Goal: Transaction & Acquisition: Obtain resource

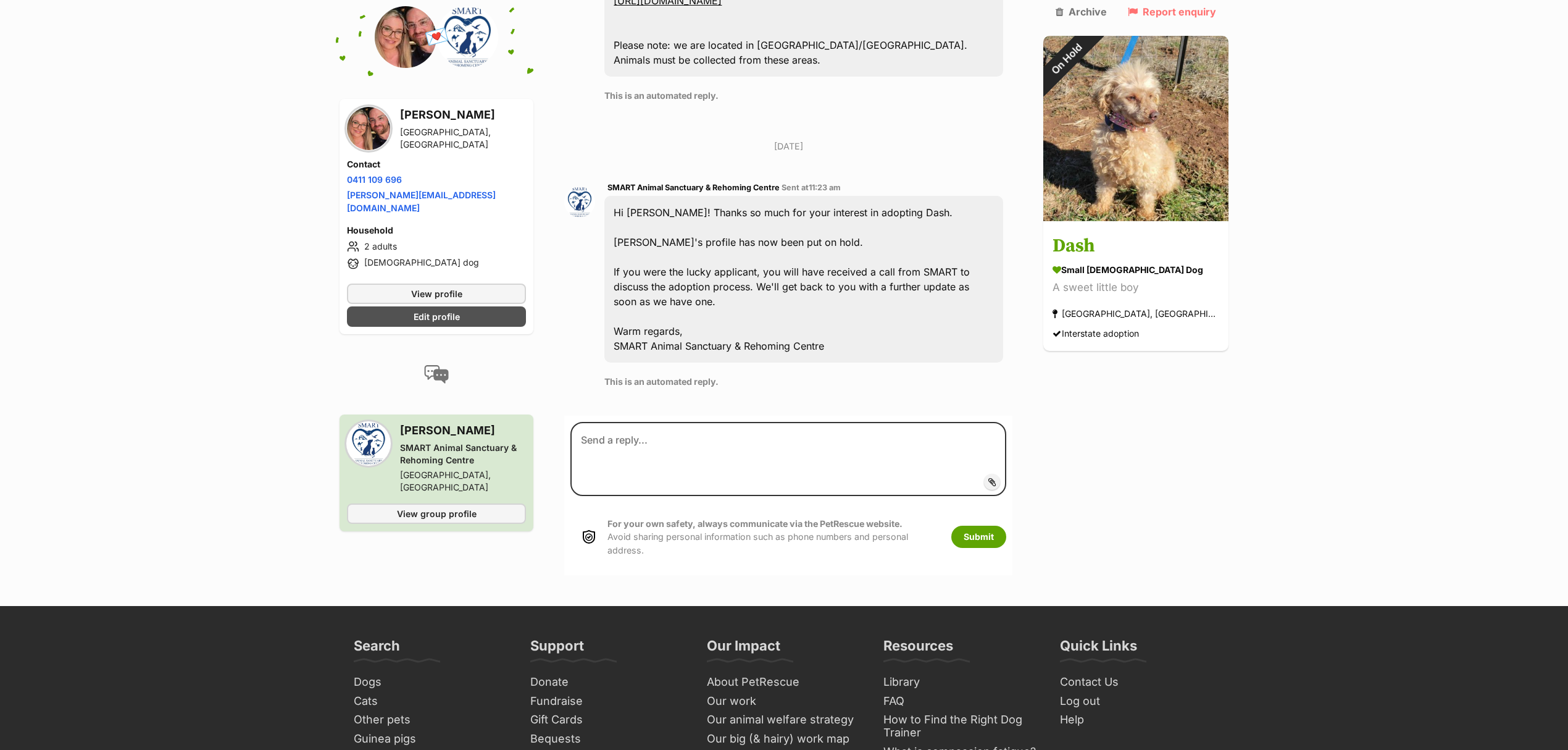
scroll to position [737, 0]
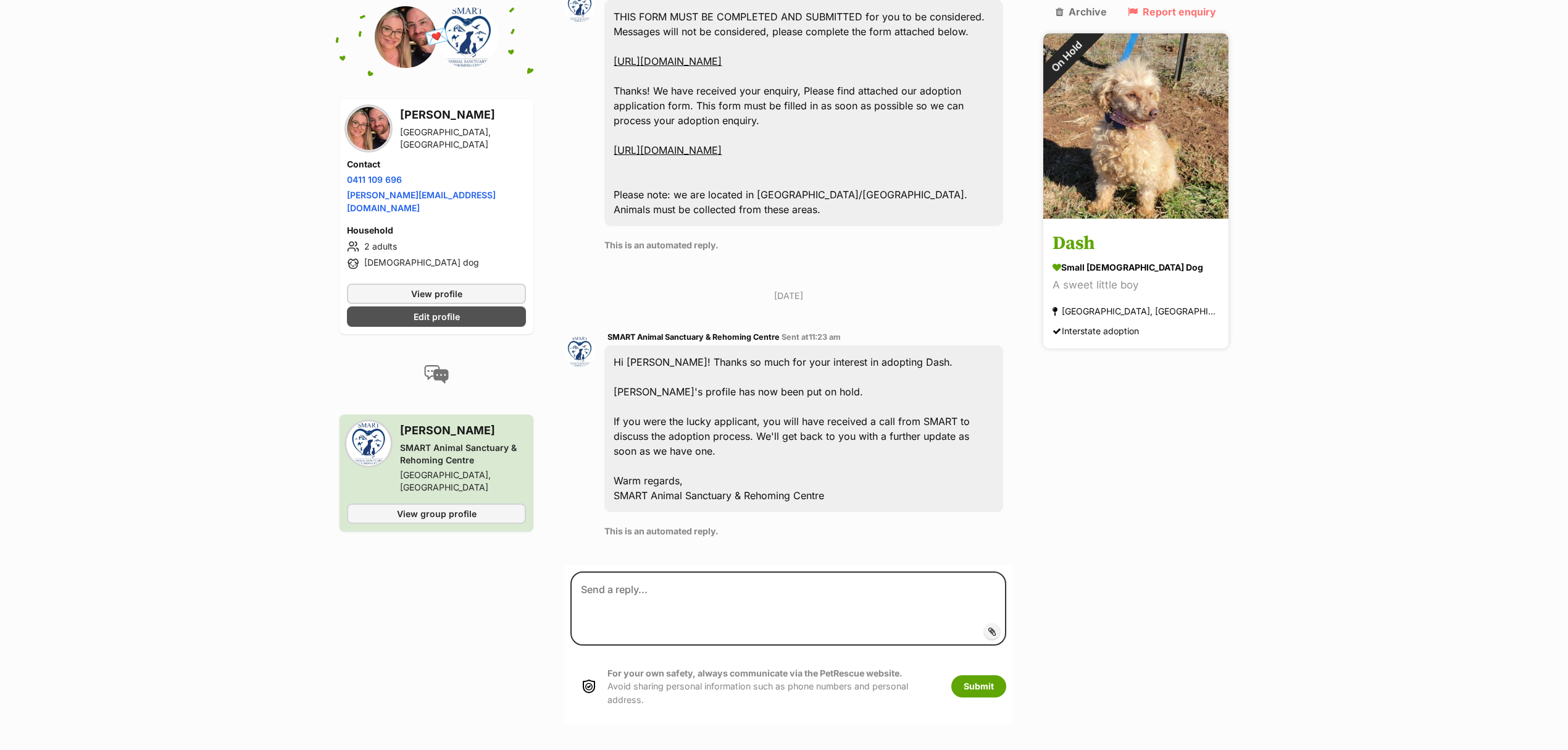
scroll to position [599, 0]
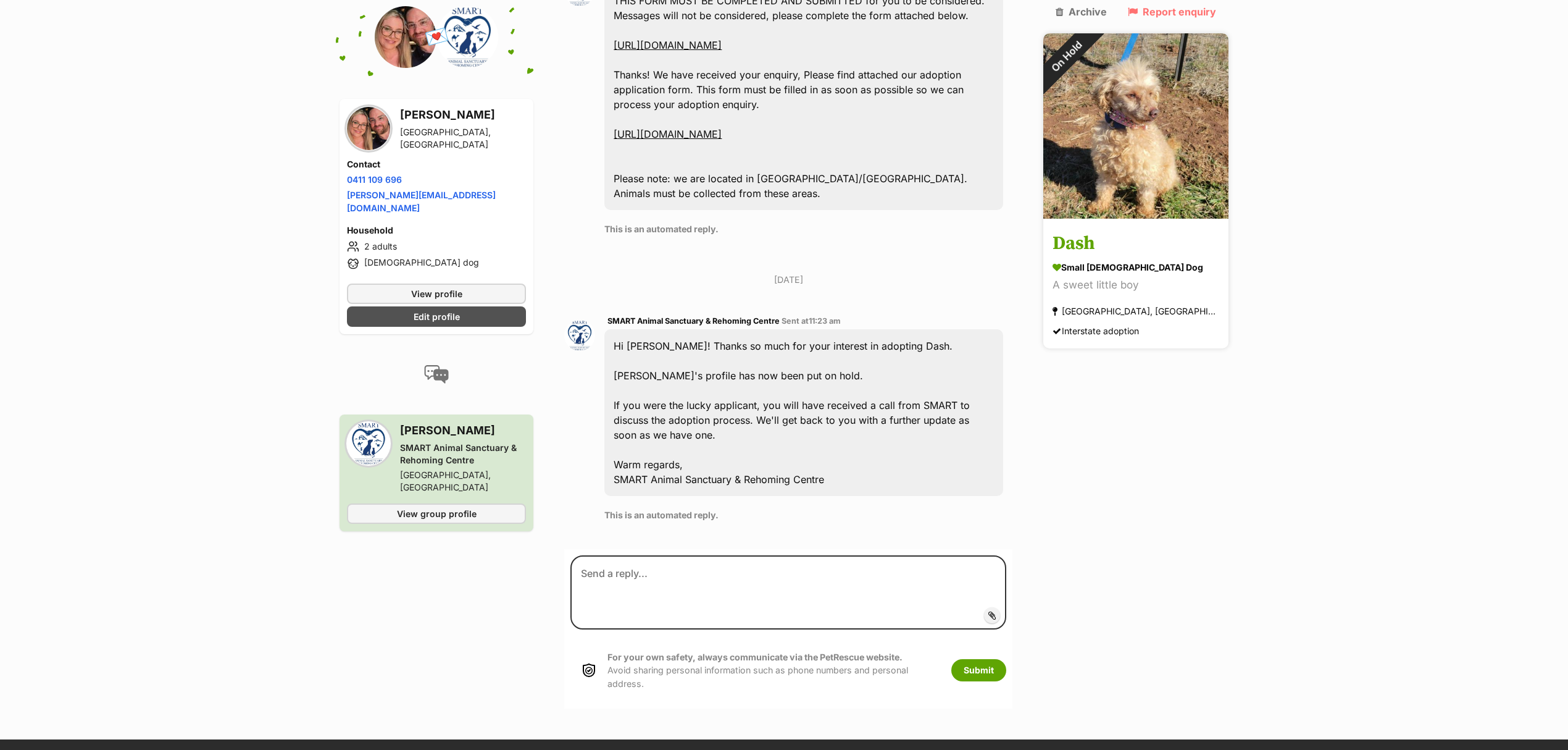
click at [1164, 129] on img at bounding box center [1136, 126] width 185 height 185
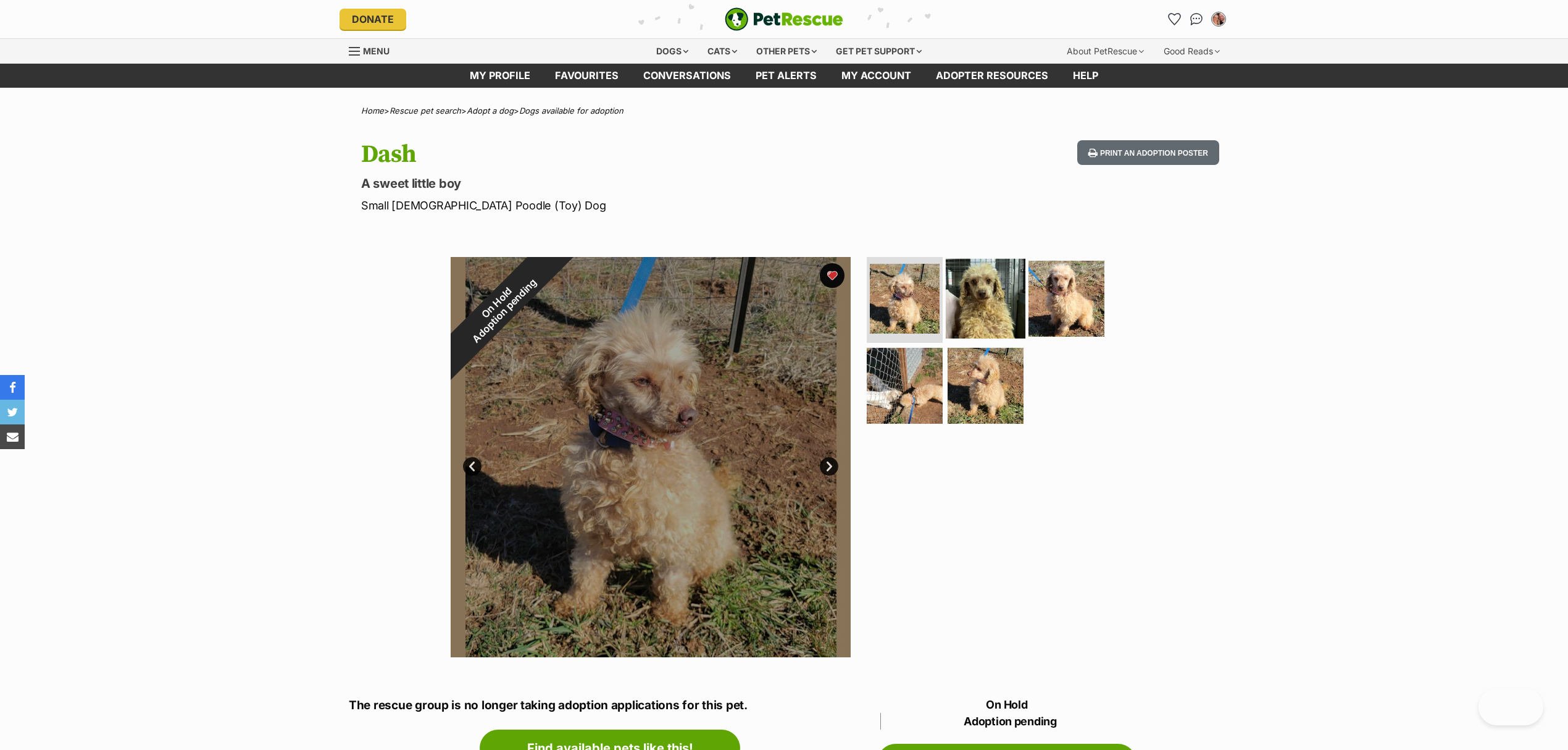
click at [976, 305] on img at bounding box center [986, 298] width 79 height 80
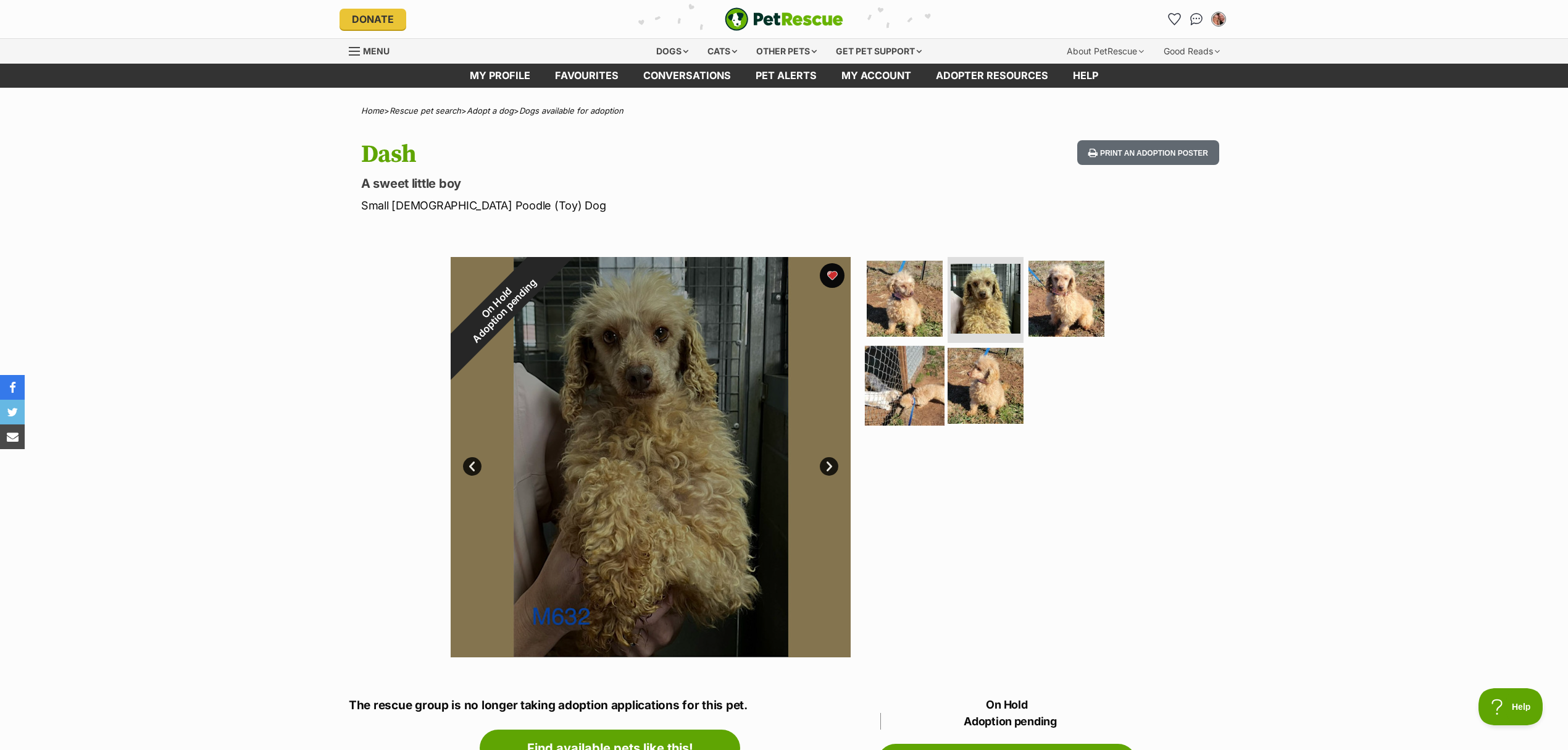
click at [917, 385] on img at bounding box center [905, 386] width 79 height 80
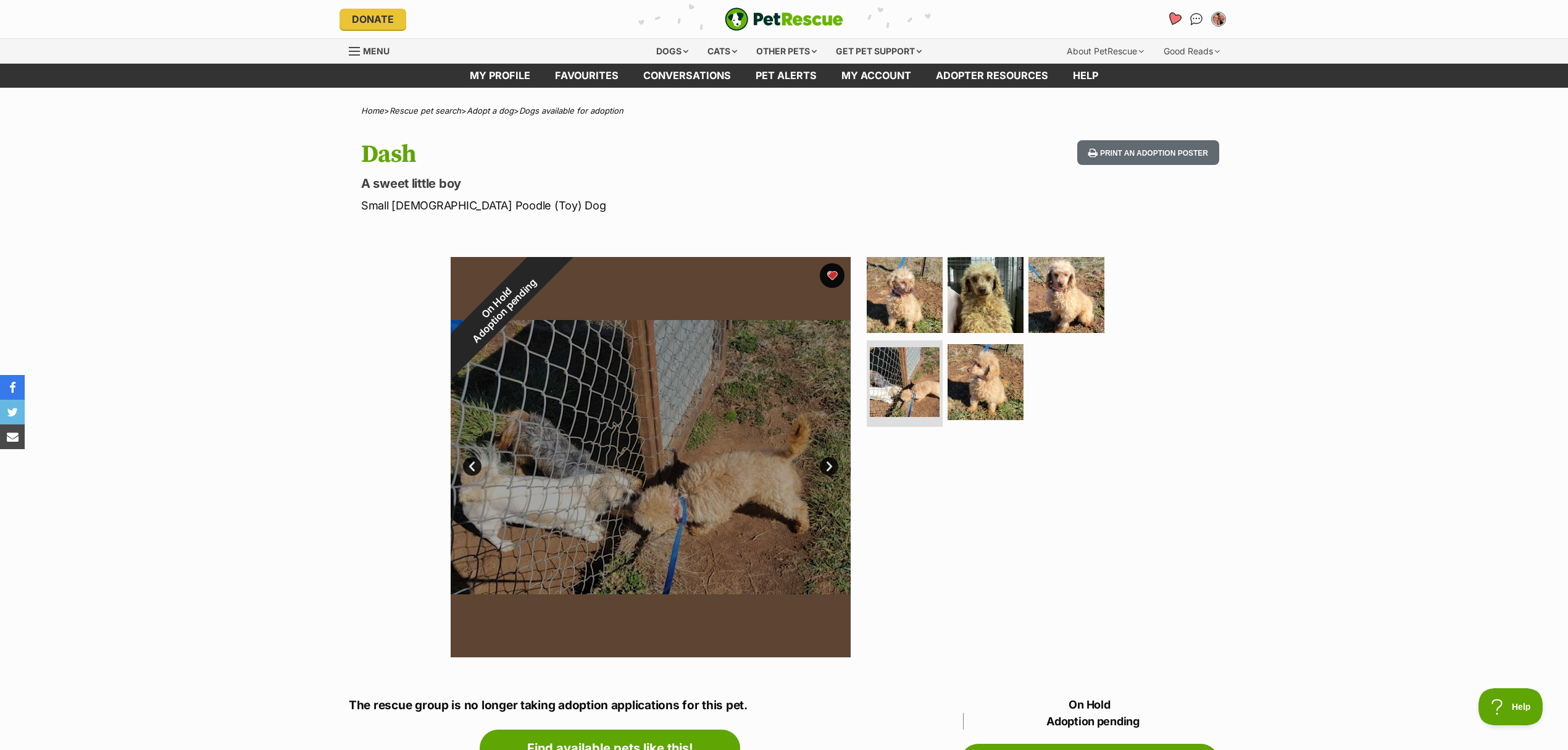
click at [1179, 21] on icon "Favourites" at bounding box center [1174, 19] width 17 height 16
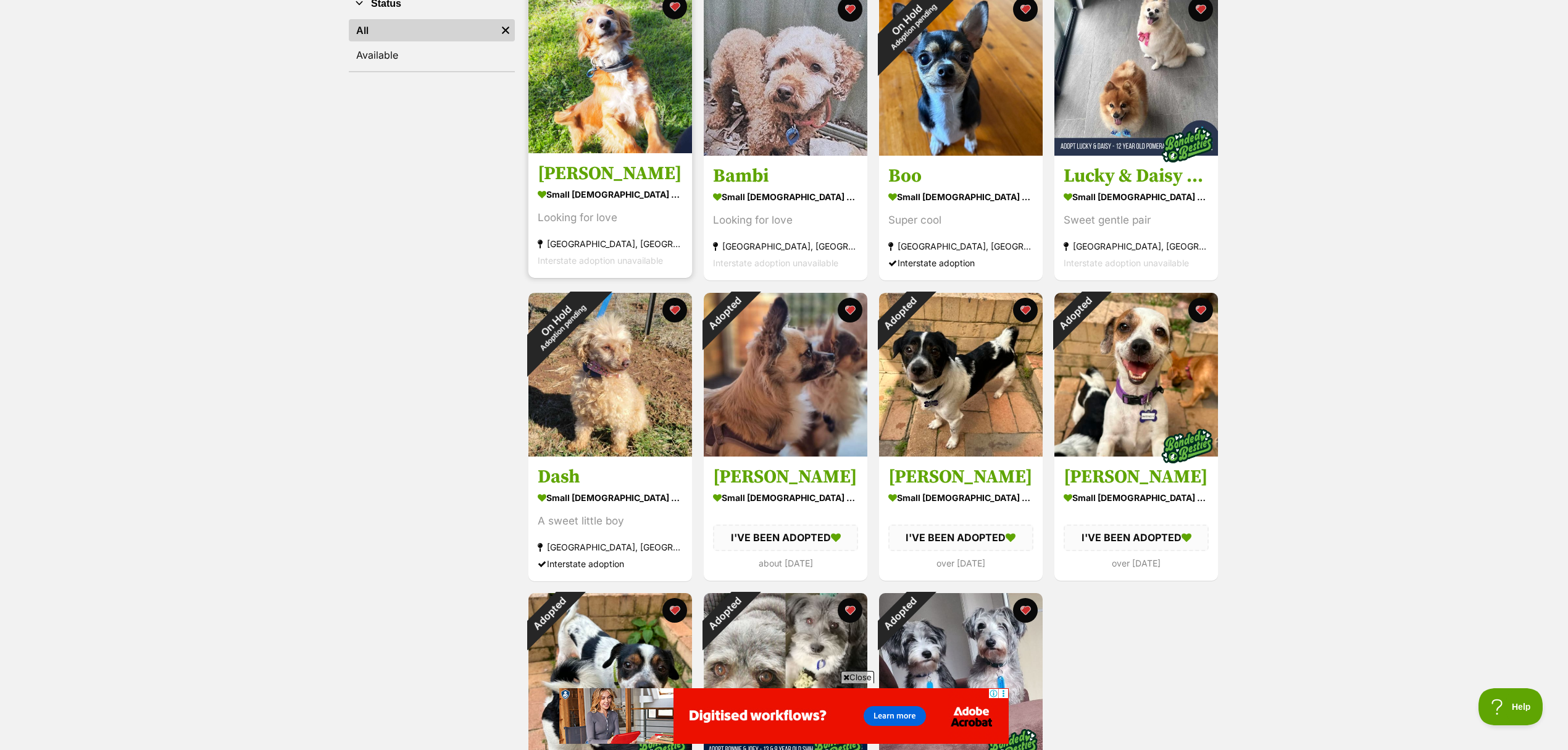
scroll to position [274, 0]
